Goal: Task Accomplishment & Management: Manage account settings

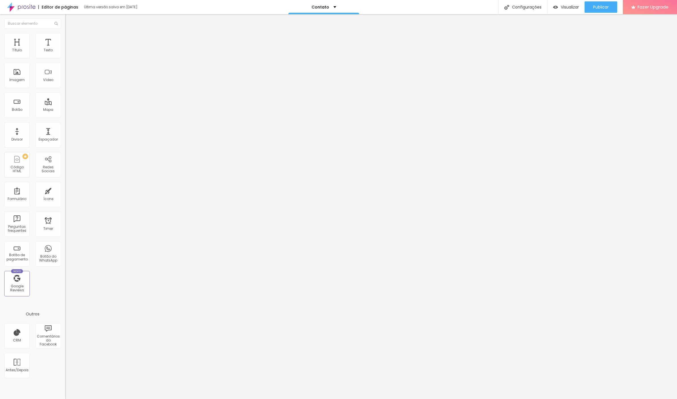
click at [323, 9] on div "Contato" at bounding box center [324, 7] width 71 height 14
click at [328, 9] on div "Contato" at bounding box center [324, 7] width 25 height 4
click at [527, 5] on div "Configurações" at bounding box center [523, 7] width 49 height 14
click at [523, 9] on div "Configurações" at bounding box center [523, 7] width 49 height 14
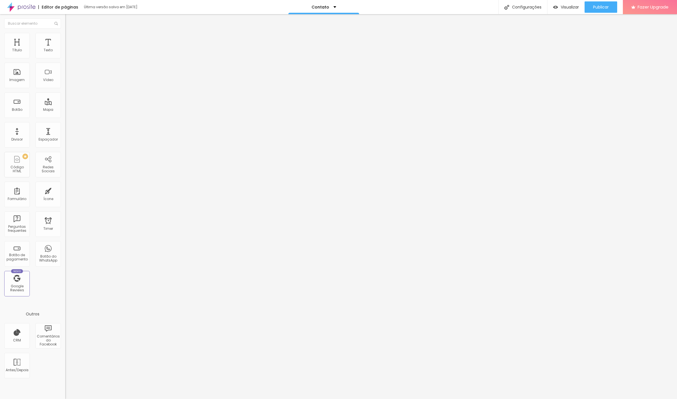
click at [442, 399] on div at bounding box center [338, 405] width 677 height 5
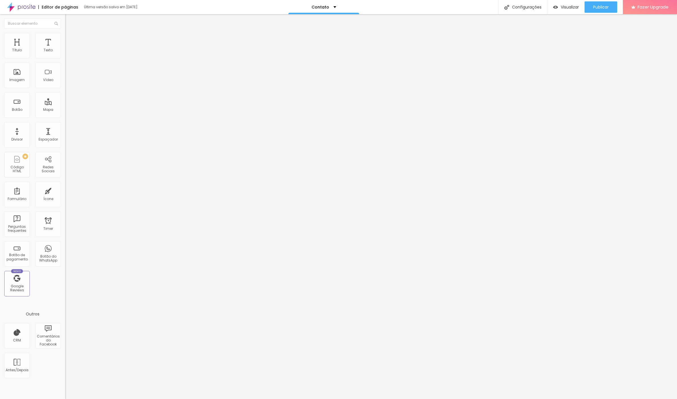
click at [329, 12] on div "Contato" at bounding box center [324, 7] width 71 height 14
click at [297, 25] on link "Sobre" at bounding box center [291, 22] width 12 height 6
click at [328, 13] on div "Sobre" at bounding box center [319, 7] width 71 height 14
